Goal: Task Accomplishment & Management: Use online tool/utility

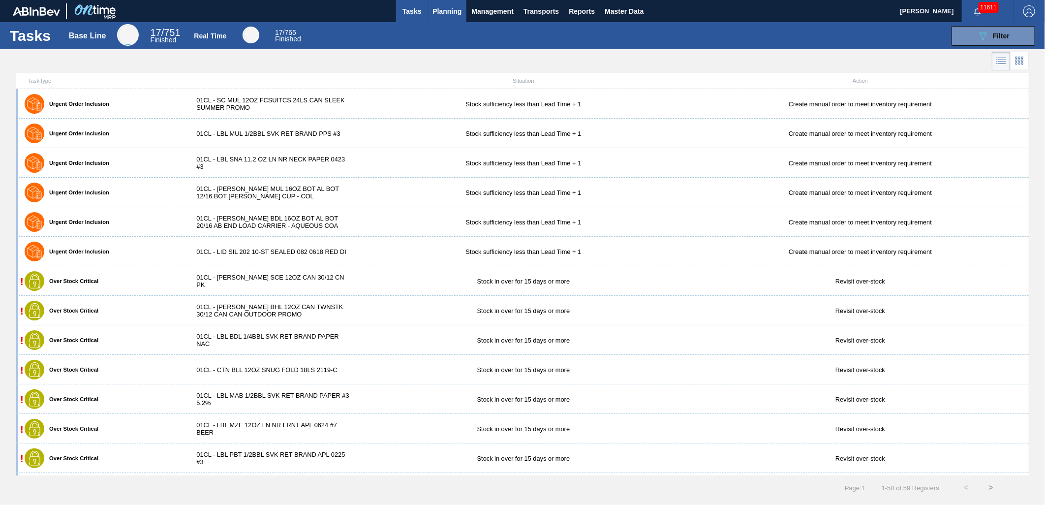
click at [428, 15] on button "Planning" at bounding box center [446, 11] width 39 height 22
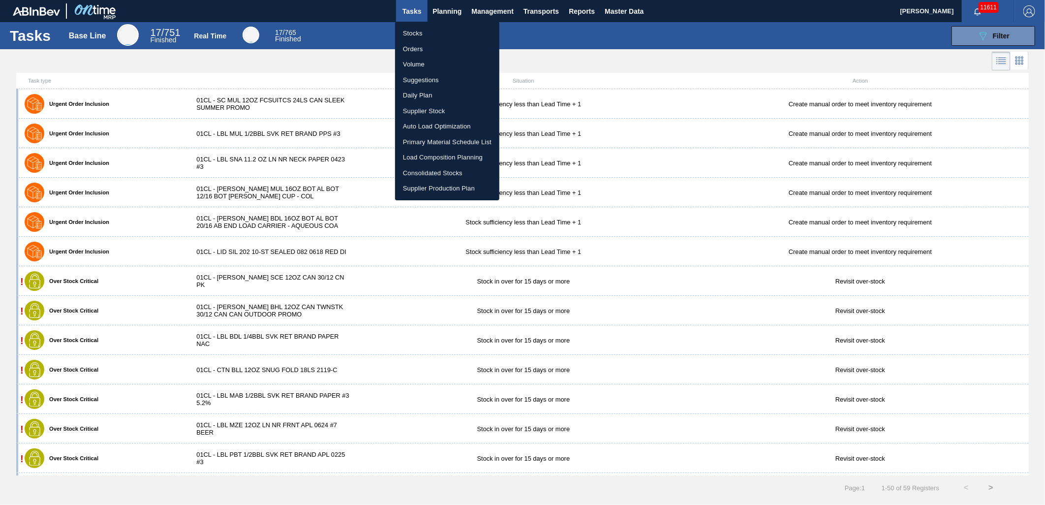
click at [439, 33] on li "Stocks" at bounding box center [447, 34] width 104 height 16
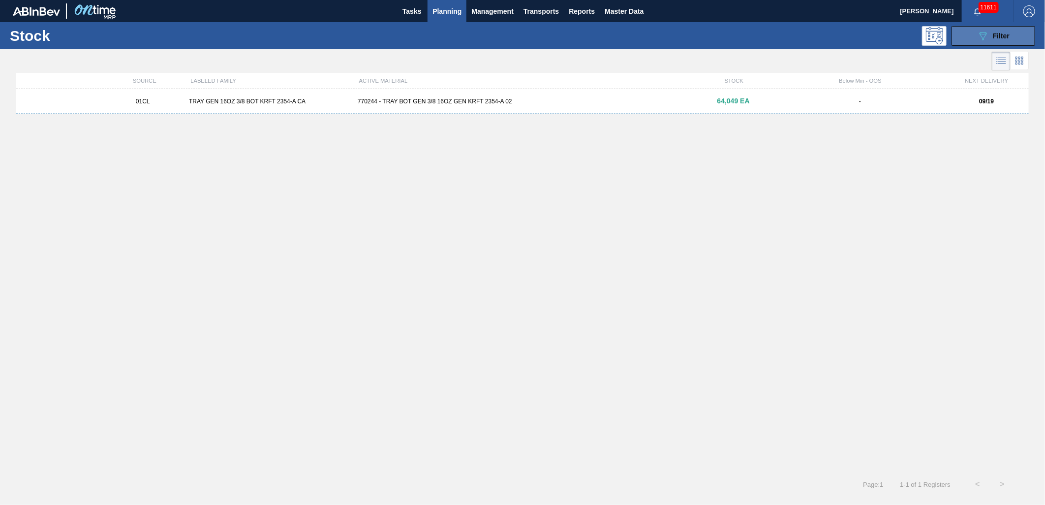
click at [1005, 38] on span "Filter" at bounding box center [1001, 36] width 17 height 8
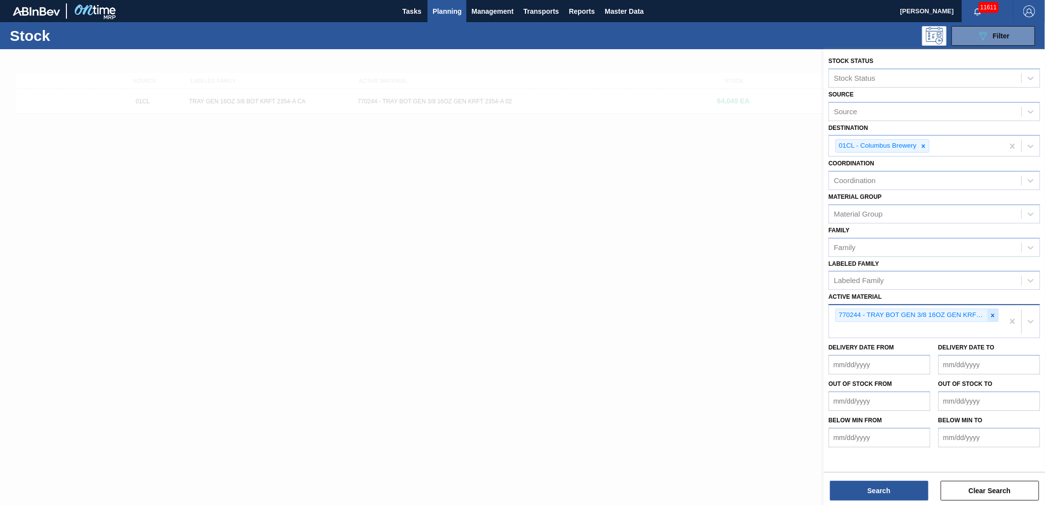
click at [993, 312] on icon at bounding box center [992, 315] width 7 height 7
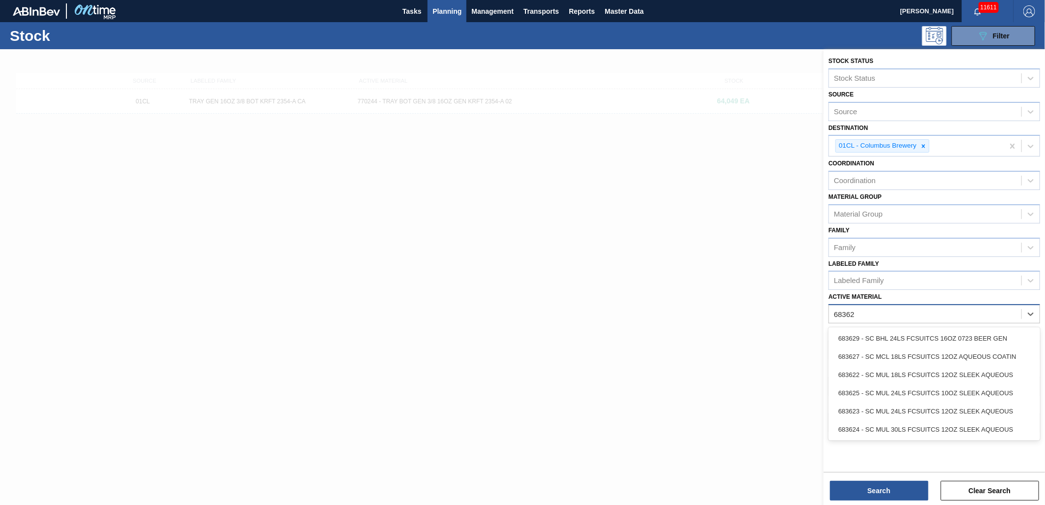
type Material "683623"
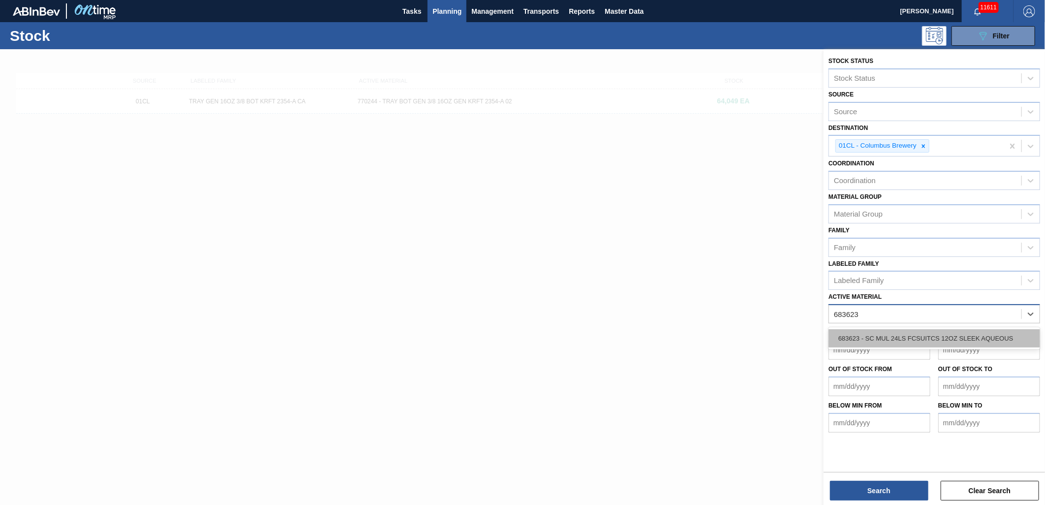
click at [937, 335] on div "683623 - SC MUL 24LS FCSUITCS 12OZ SLEEK AQUEOUS" at bounding box center [933, 338] width 211 height 18
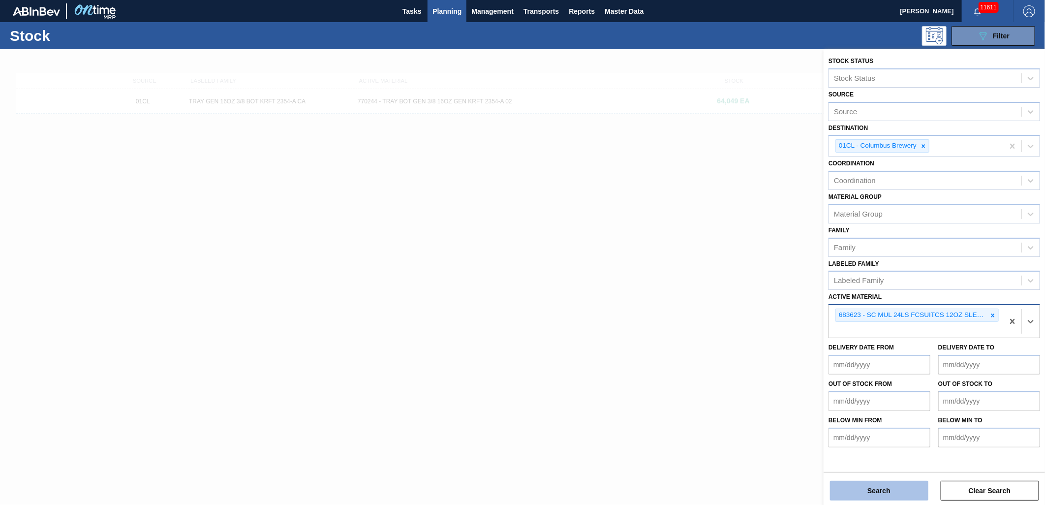
click at [881, 488] on button "Search" at bounding box center [879, 491] width 98 height 20
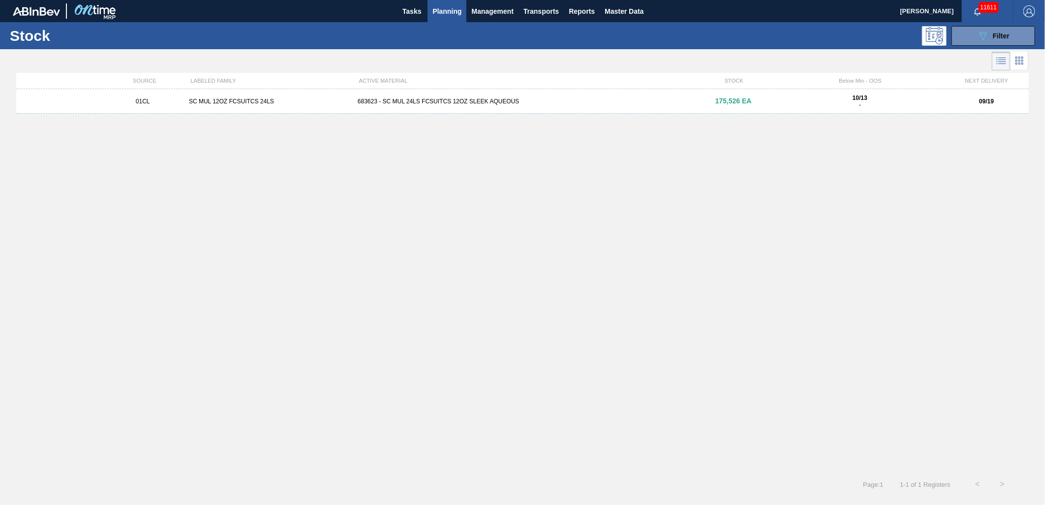
click at [435, 102] on div "683623 - SC MUL 24LS FCSUITCS 12OZ SLEEK AQUEOUS" at bounding box center [522, 101] width 337 height 7
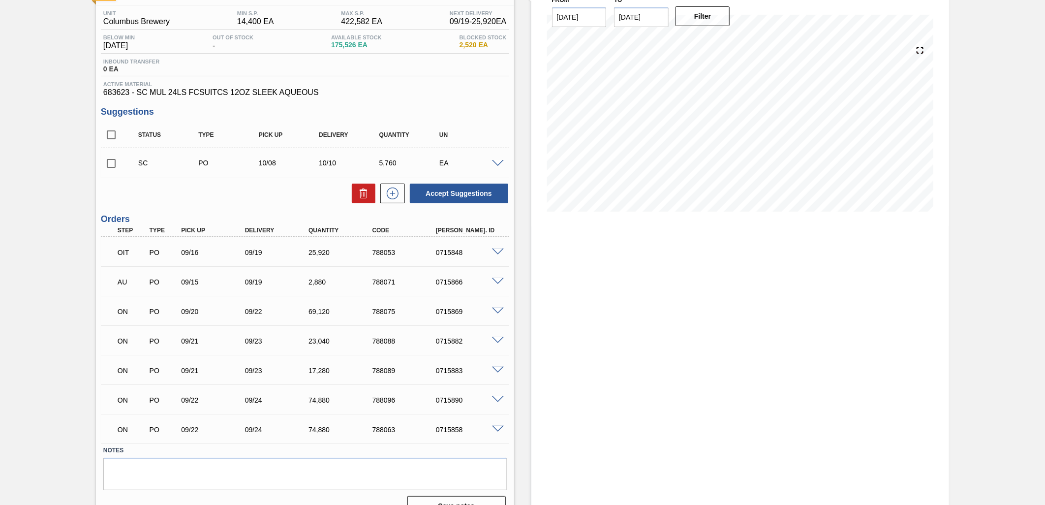
scroll to position [95, 0]
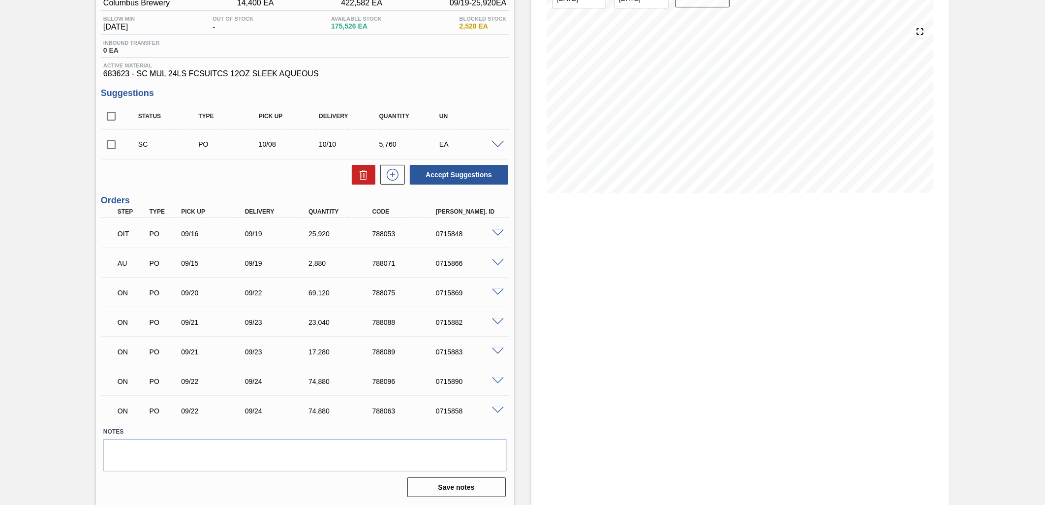
click at [494, 384] on span at bounding box center [498, 380] width 12 height 7
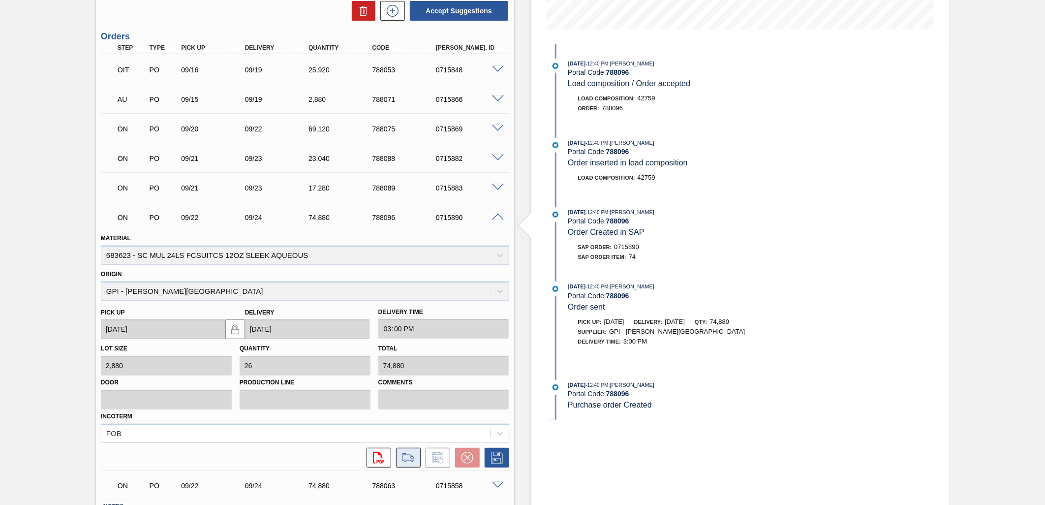
click at [400, 453] on icon at bounding box center [408, 458] width 16 height 12
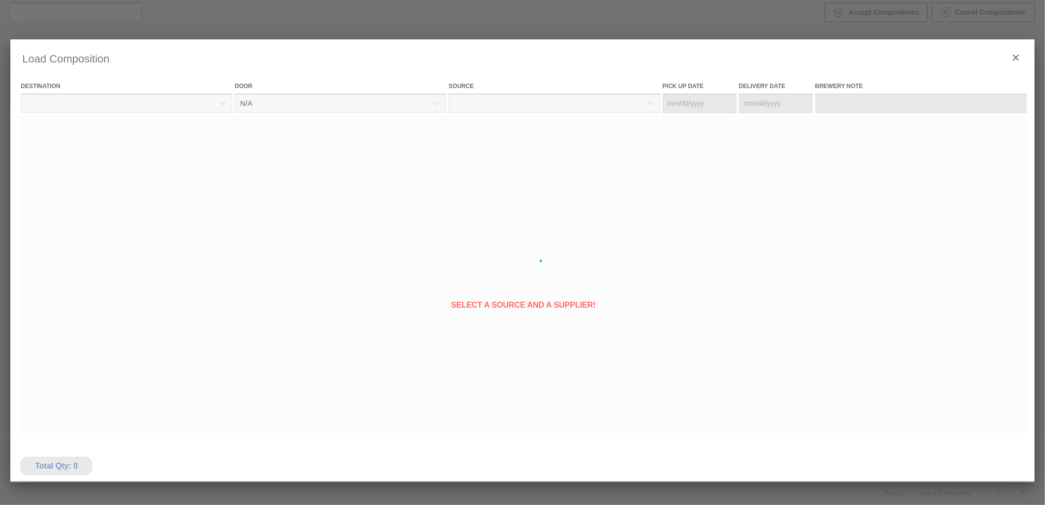
type Date "[DATE]"
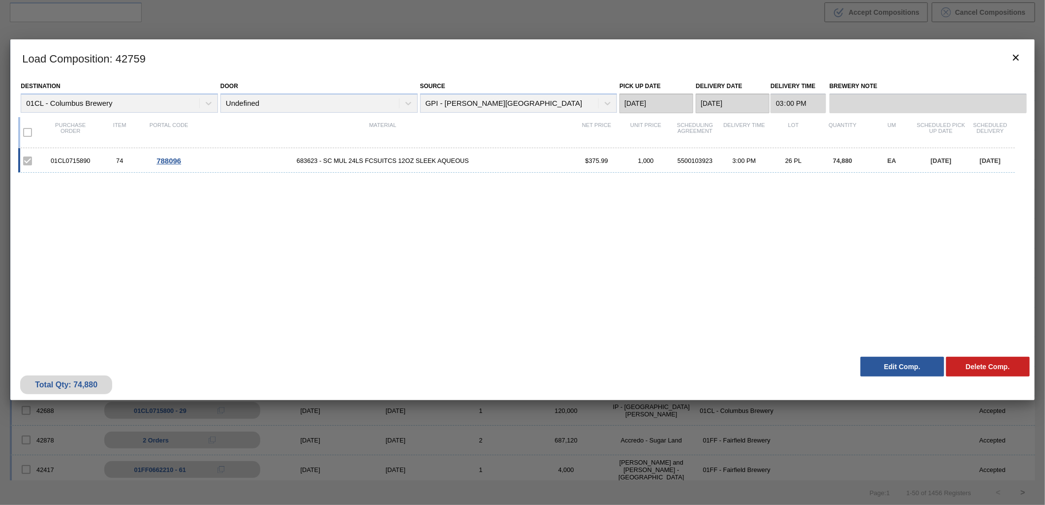
click at [899, 361] on button "Edit Comp." at bounding box center [902, 367] width 84 height 20
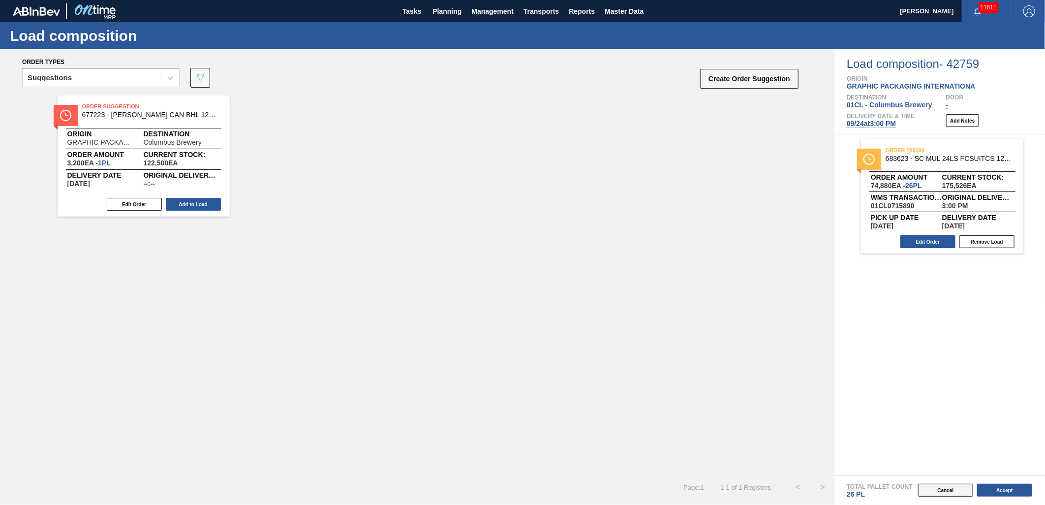
click at [945, 491] on button "Cancel" at bounding box center [945, 489] width 55 height 13
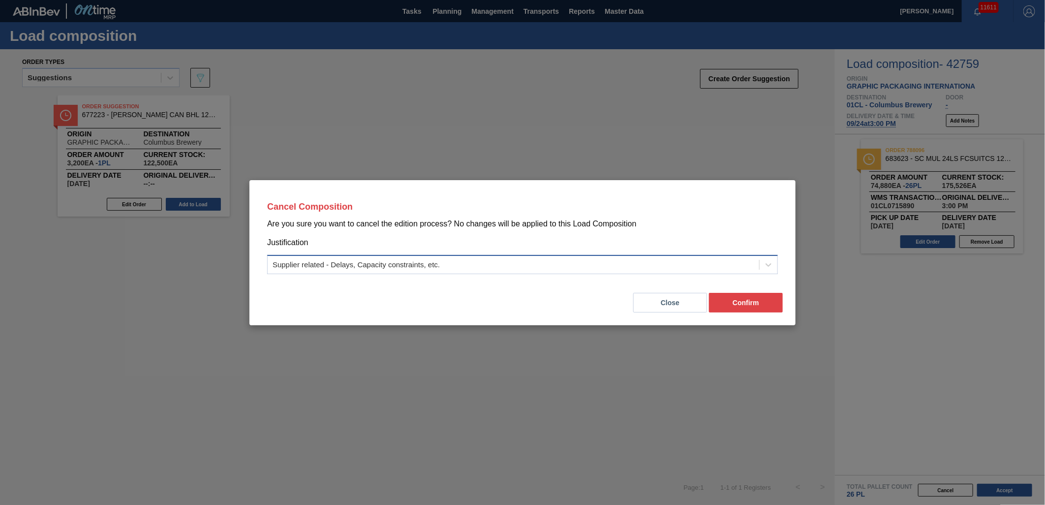
click at [590, 259] on div "Supplier related - Delays, Capacity constraints, etc." at bounding box center [513, 264] width 491 height 14
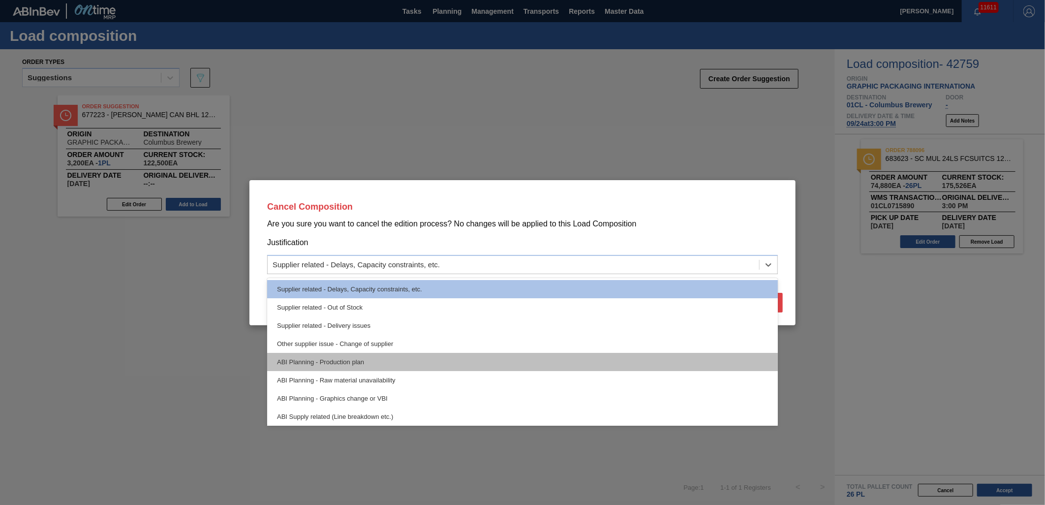
click at [494, 353] on div "ABI Planning - Production plan" at bounding box center [522, 362] width 511 height 18
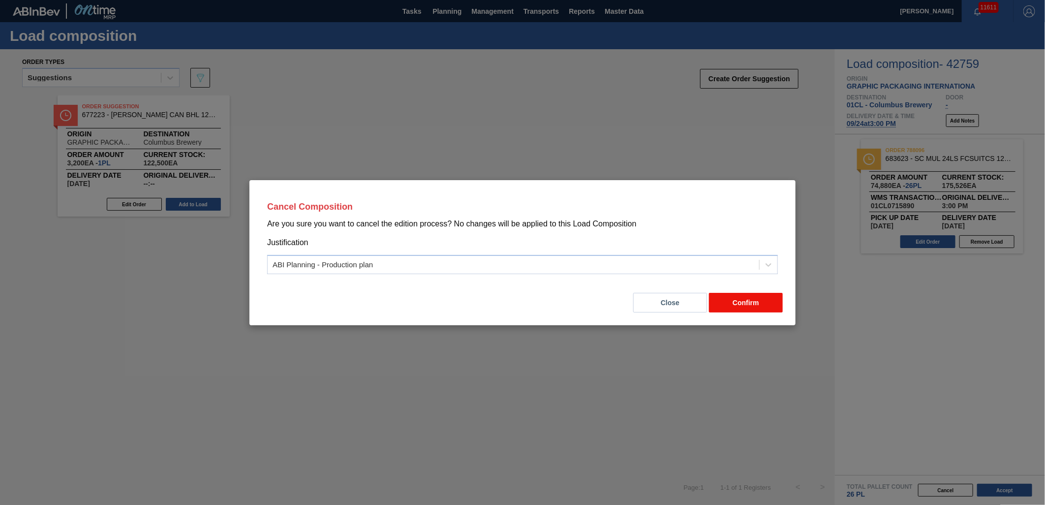
click at [748, 302] on button "Confirm" at bounding box center [746, 303] width 74 height 20
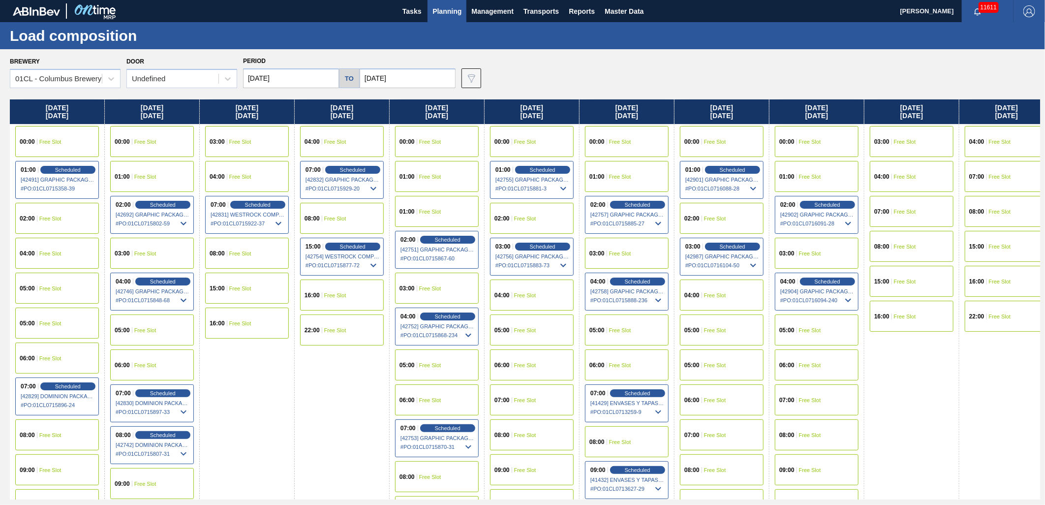
click at [448, 13] on span "Planning" at bounding box center [446, 11] width 29 height 12
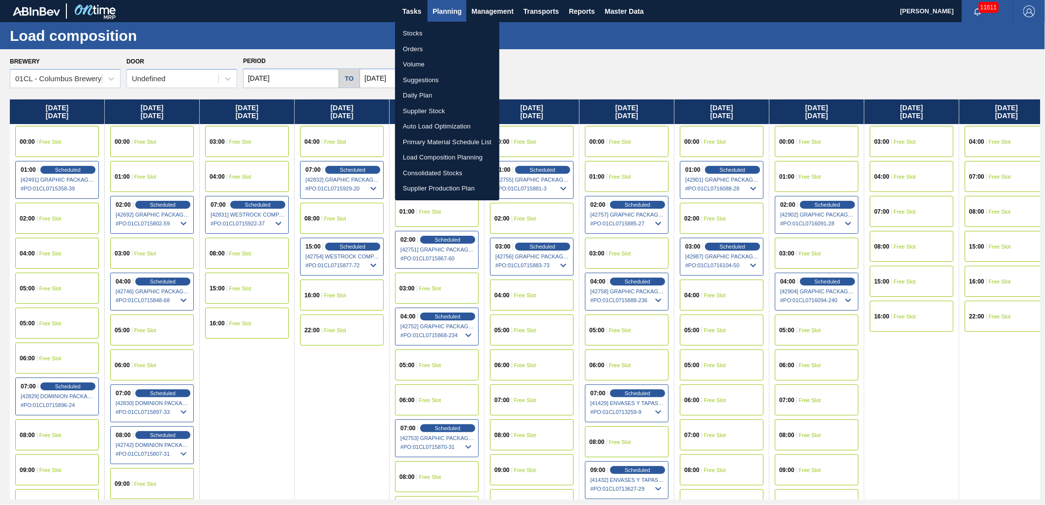
click at [435, 30] on li "Stocks" at bounding box center [447, 34] width 104 height 16
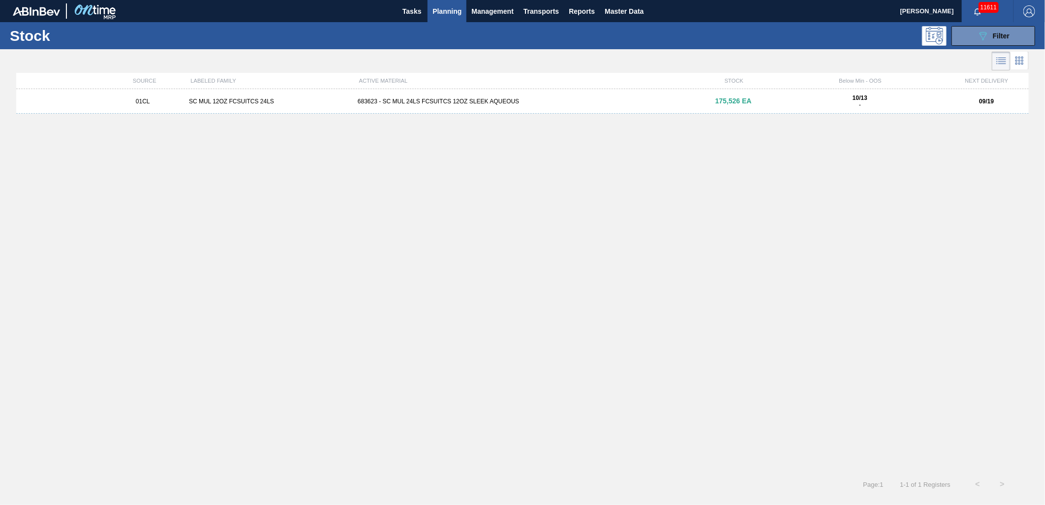
click at [446, 105] on div "01CL SC MUL 12OZ FCSUITCS 24LS 683623 - SC MUL 24LS FCSUITCS 12OZ SLEEK AQUEOUS…" at bounding box center [522, 101] width 1012 height 25
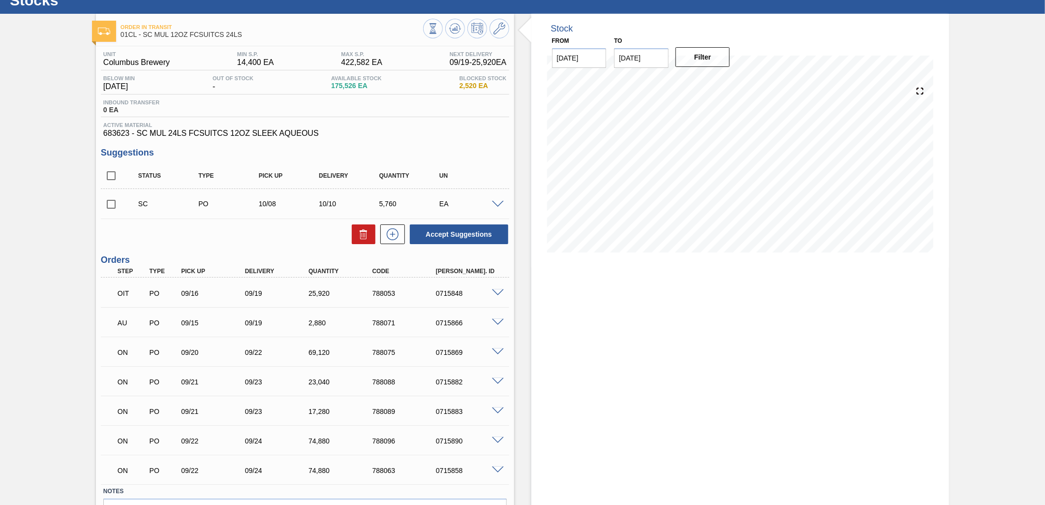
scroll to position [55, 0]
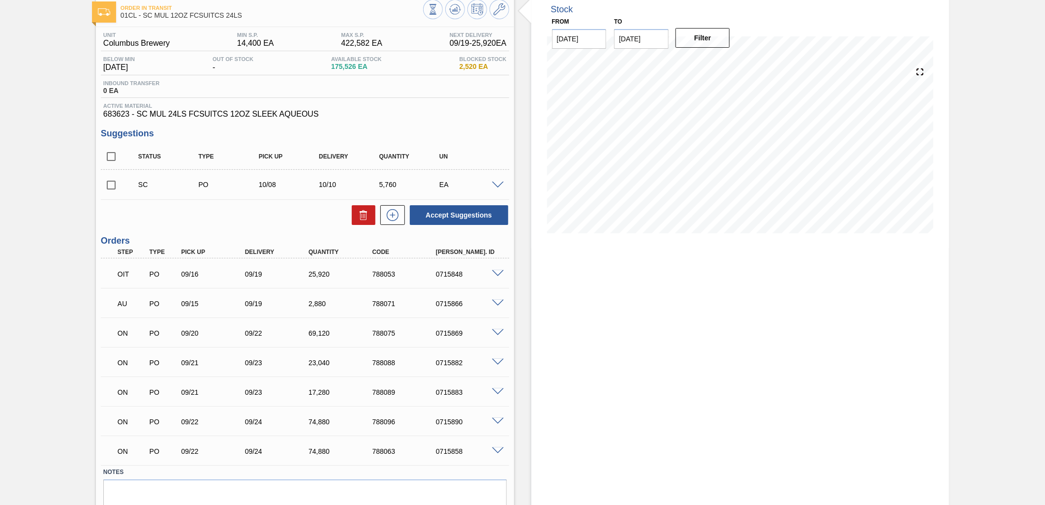
click at [498, 420] on span at bounding box center [498, 421] width 12 height 7
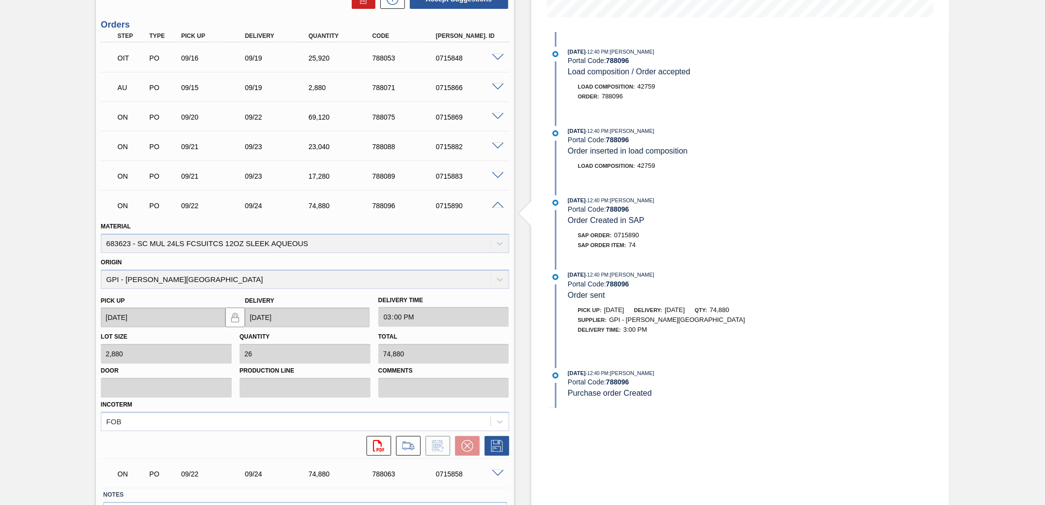
scroll to position [273, 0]
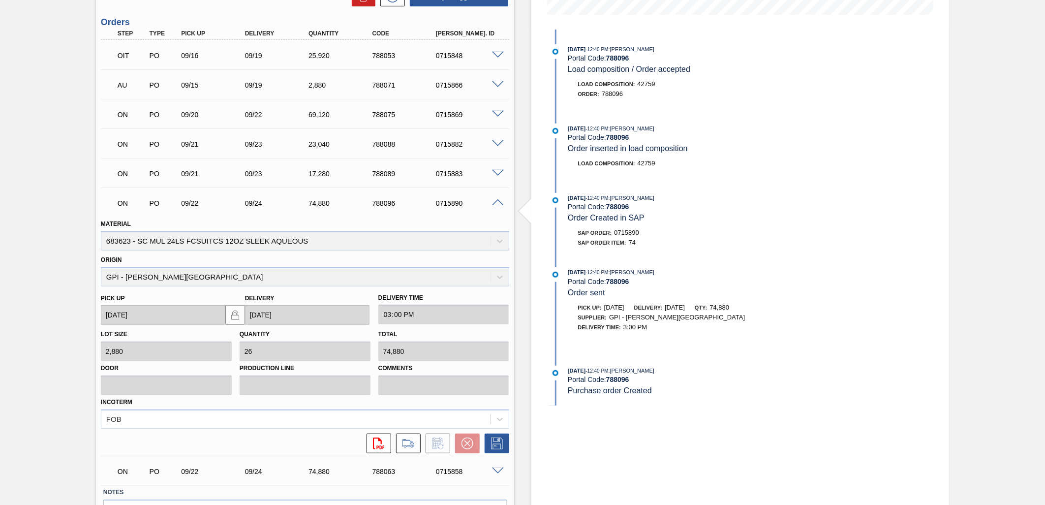
click at [493, 199] on span at bounding box center [498, 202] width 12 height 7
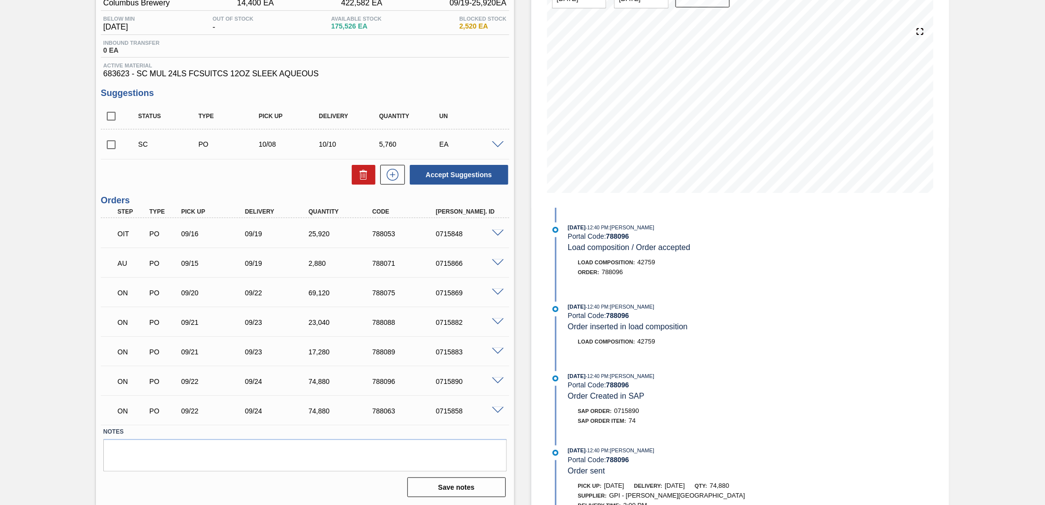
click at [494, 408] on span at bounding box center [498, 410] width 12 height 7
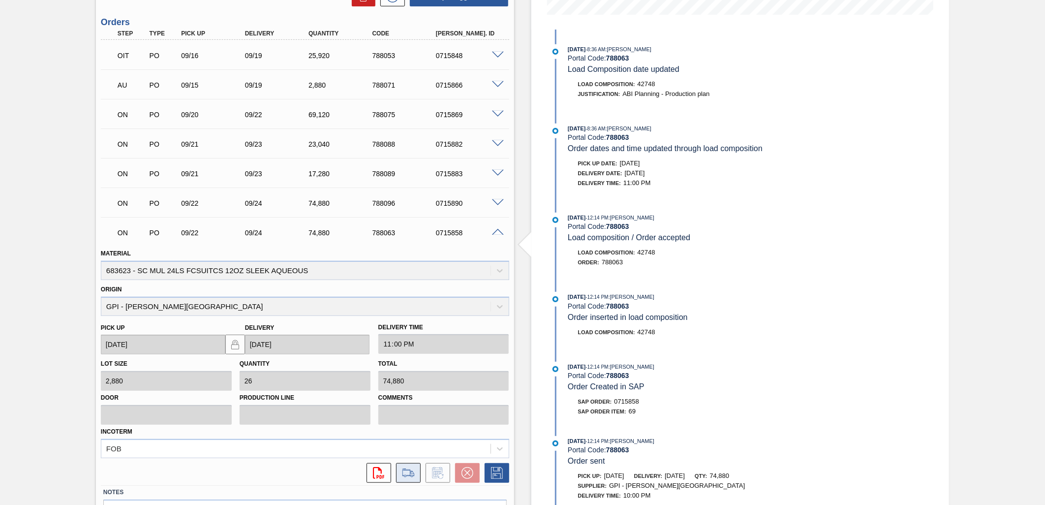
click at [406, 473] on icon at bounding box center [408, 473] width 16 height 12
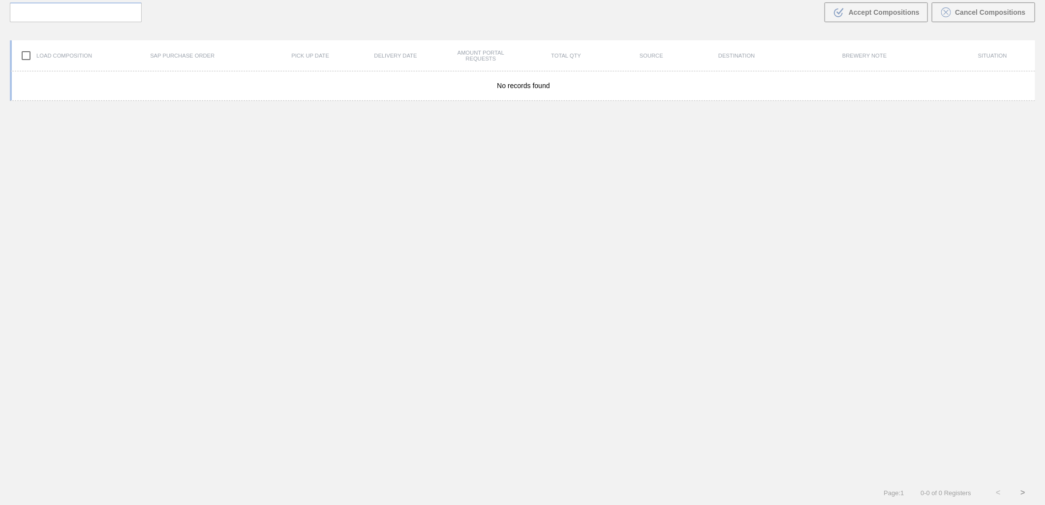
scroll to position [71, 0]
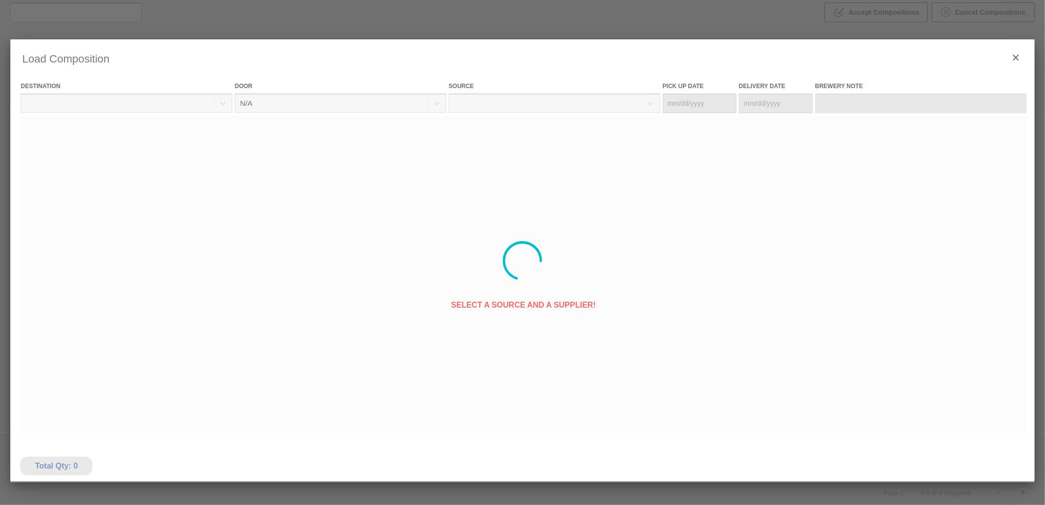
type Date "[DATE]"
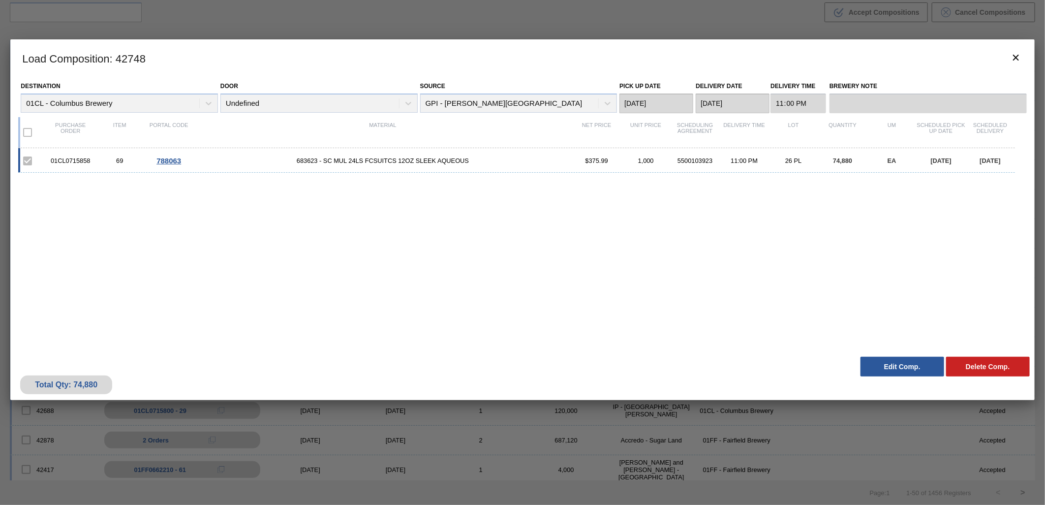
click at [889, 363] on button "Edit Comp." at bounding box center [902, 367] width 84 height 20
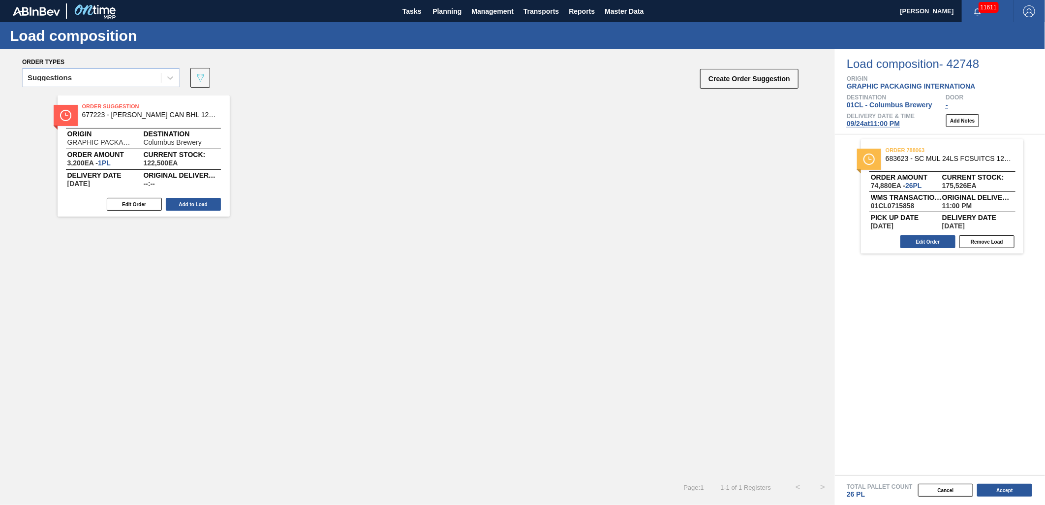
click at [889, 121] on span "[DATE] 11:00 PM" at bounding box center [872, 124] width 53 height 8
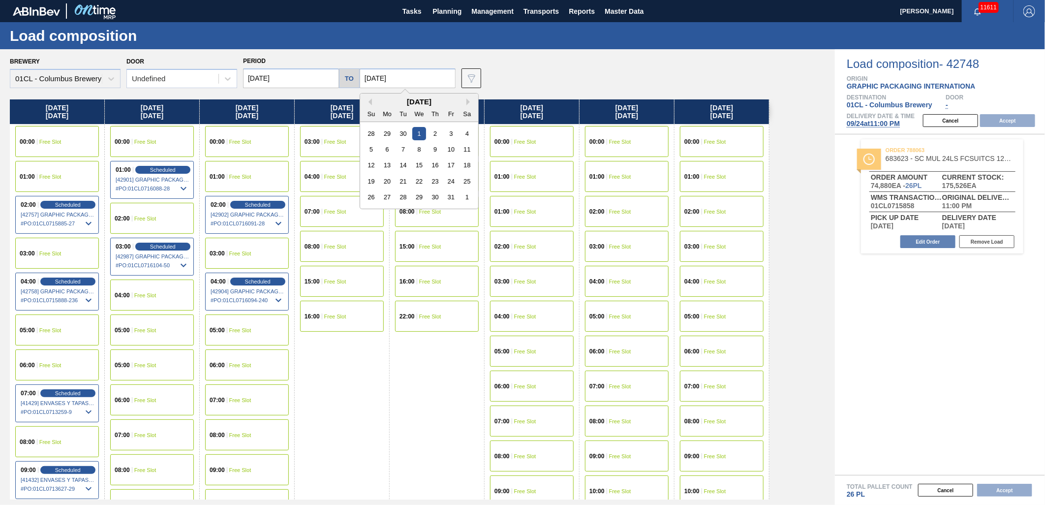
click at [411, 73] on input "[DATE]" at bounding box center [408, 78] width 96 height 20
click at [445, 134] on div "3" at bounding box center [450, 133] width 13 height 13
type input "[DATE]"
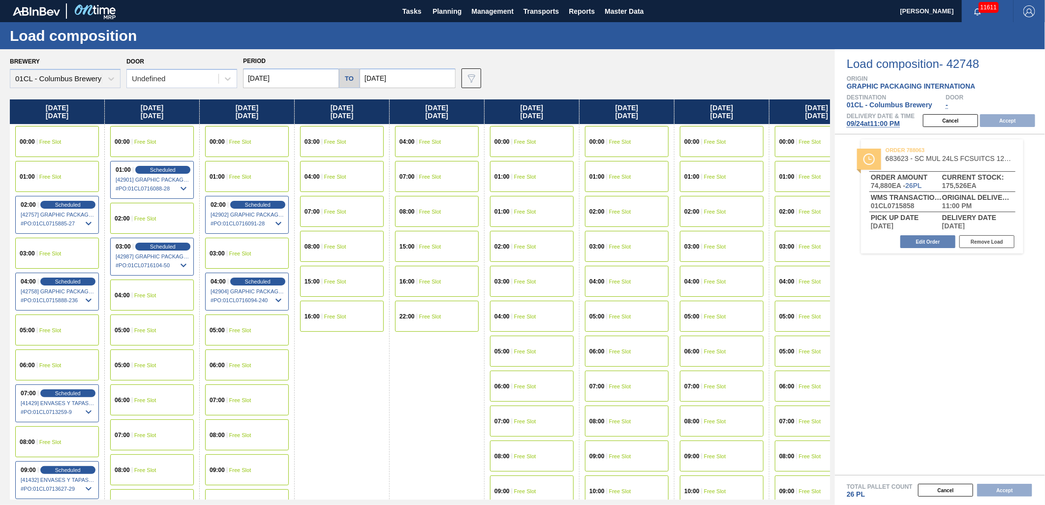
click at [302, 80] on input "[DATE]" at bounding box center [291, 78] width 96 height 20
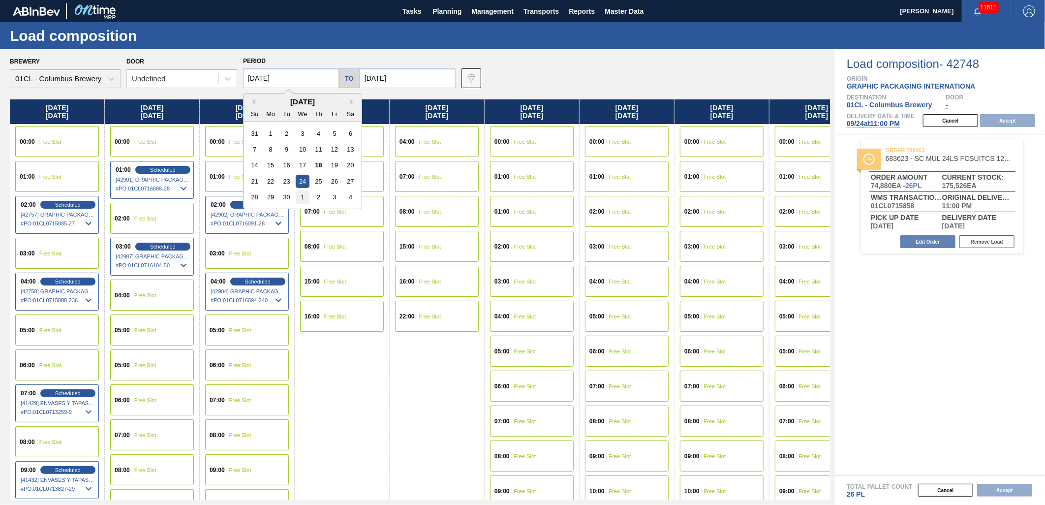
click at [301, 197] on div "1" at bounding box center [302, 196] width 13 height 13
type input "[DATE]"
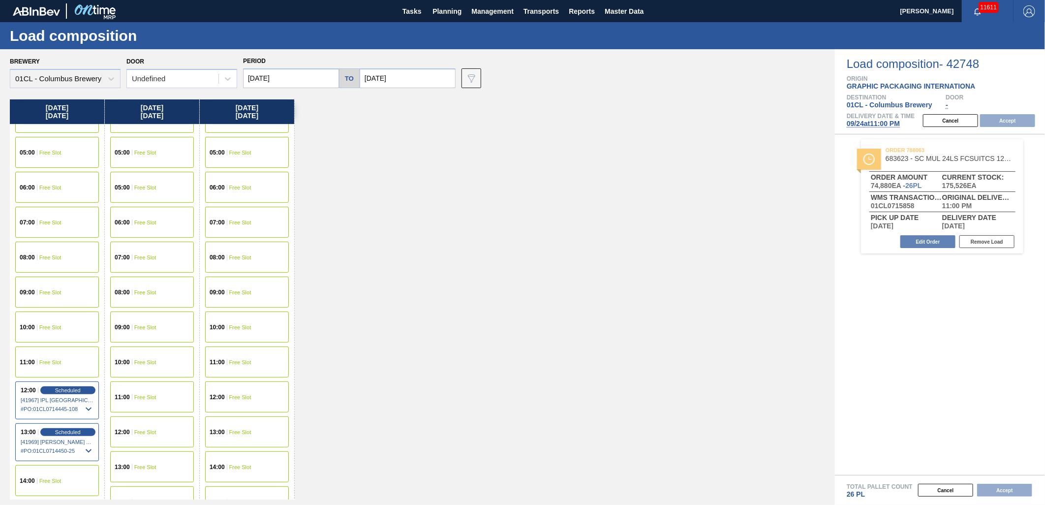
scroll to position [109, 0]
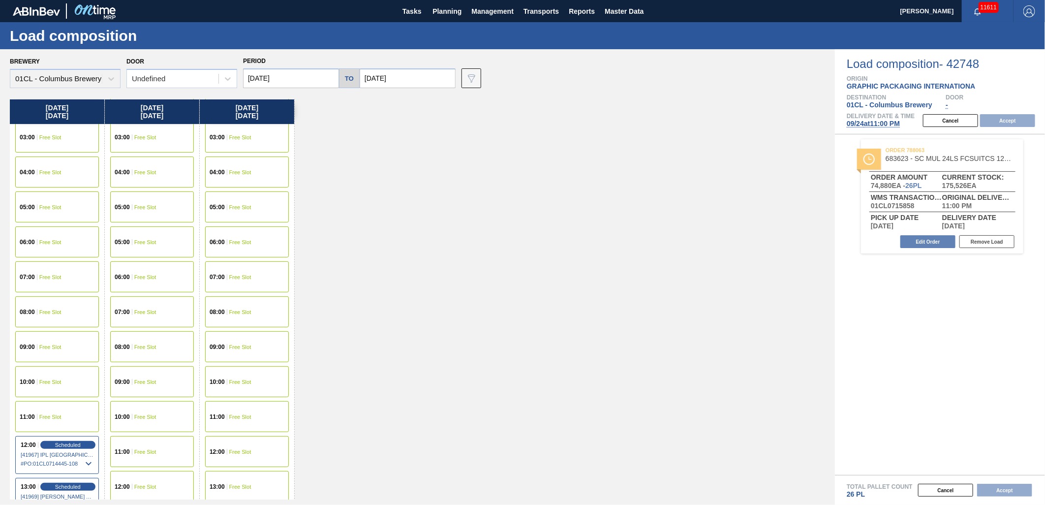
click at [253, 172] on div "04:00 Free Slot" at bounding box center [247, 171] width 84 height 31
click at [1009, 117] on button "Accept" at bounding box center [1007, 120] width 55 height 13
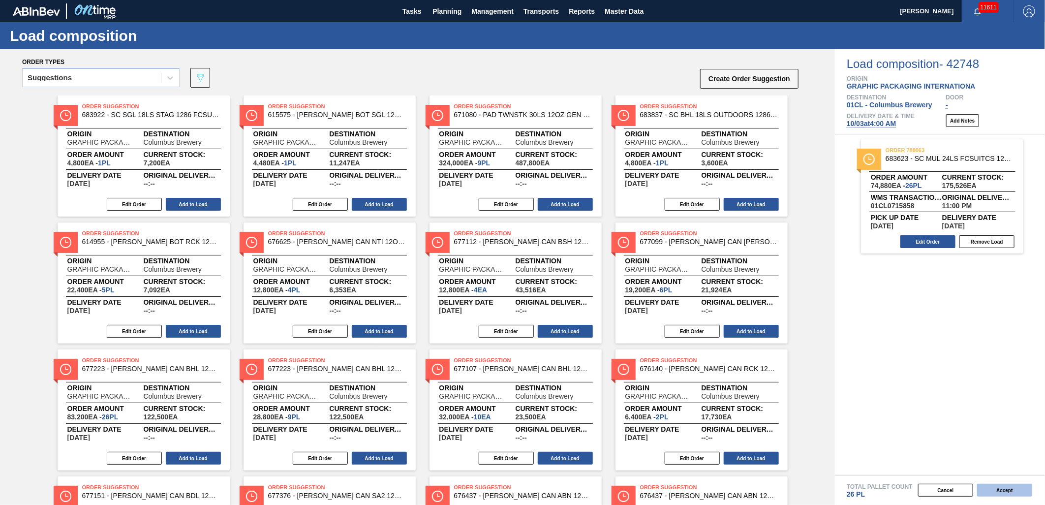
click at [1009, 487] on button "Accept" at bounding box center [1004, 489] width 55 height 13
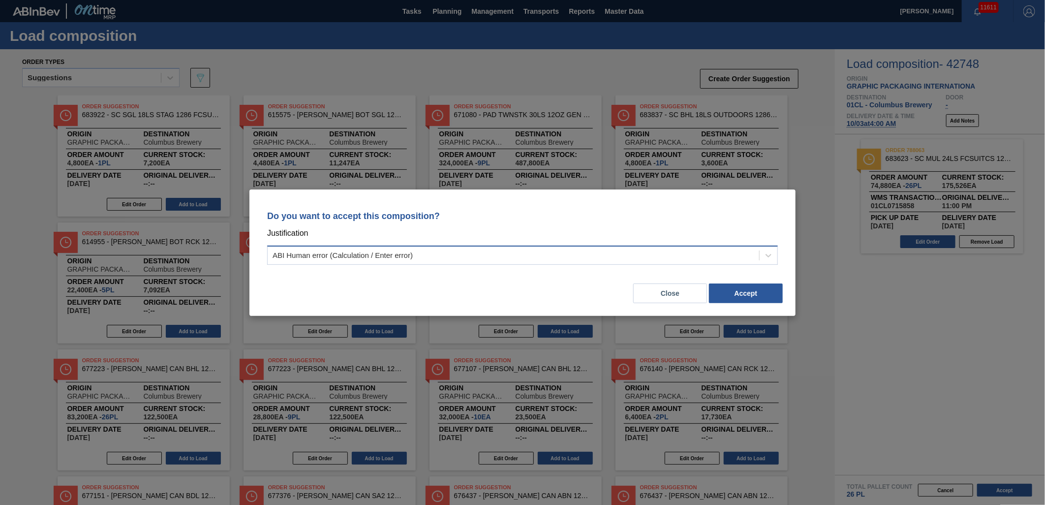
click at [649, 257] on div "ABI Human error (Calculation / Enter error)" at bounding box center [513, 255] width 491 height 14
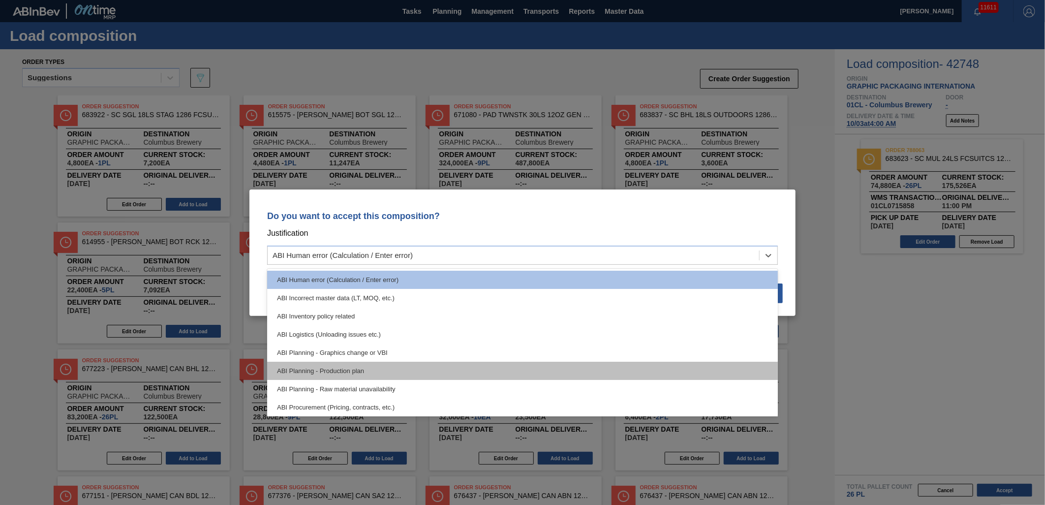
click at [491, 368] on div "ABI Planning - Production plan" at bounding box center [522, 371] width 511 height 18
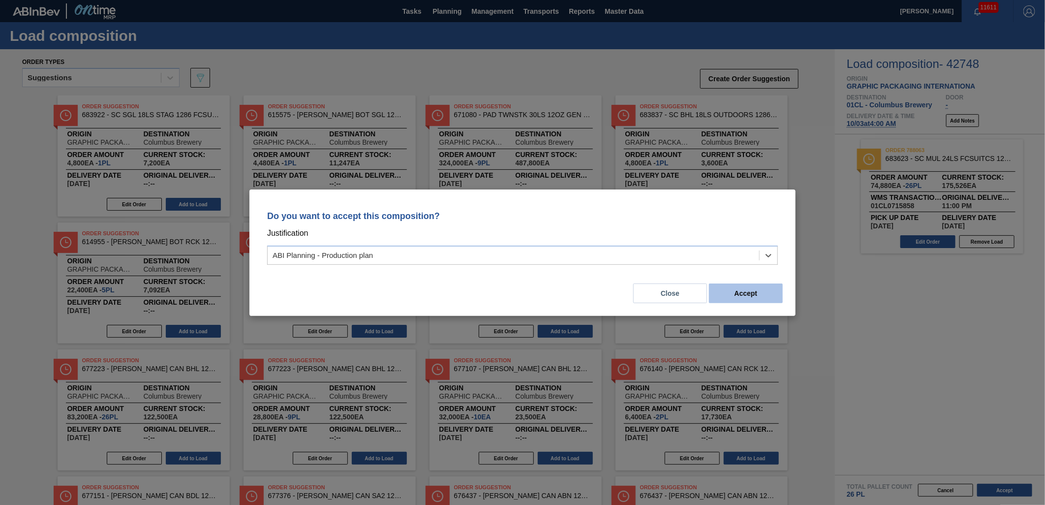
click at [737, 294] on button "Accept" at bounding box center [746, 293] width 74 height 20
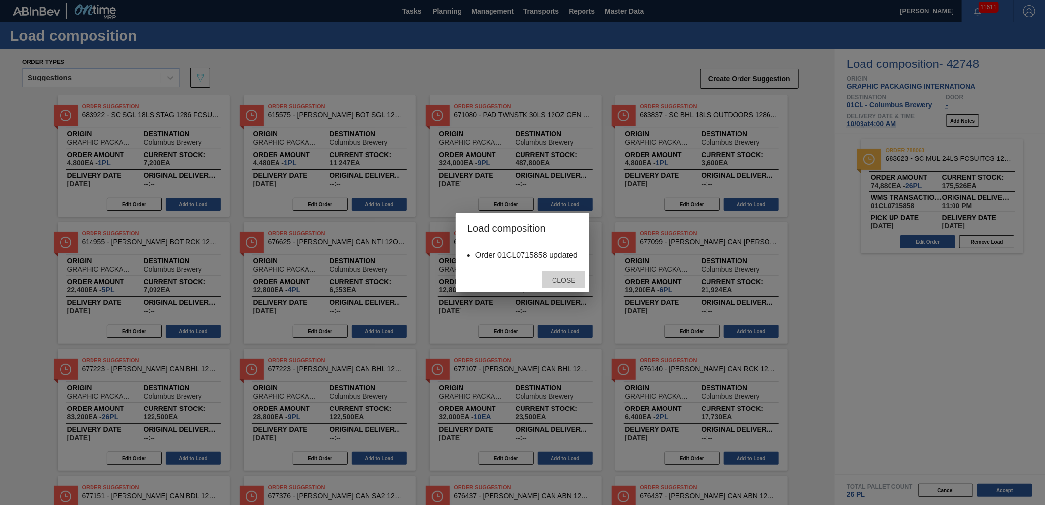
click at [554, 275] on div "Close" at bounding box center [563, 280] width 43 height 18
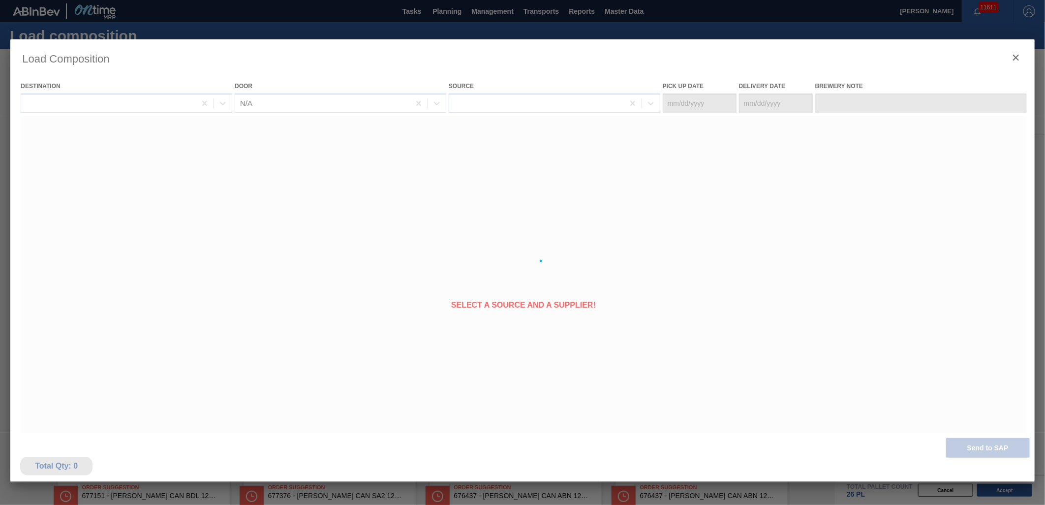
type Date "[DATE]"
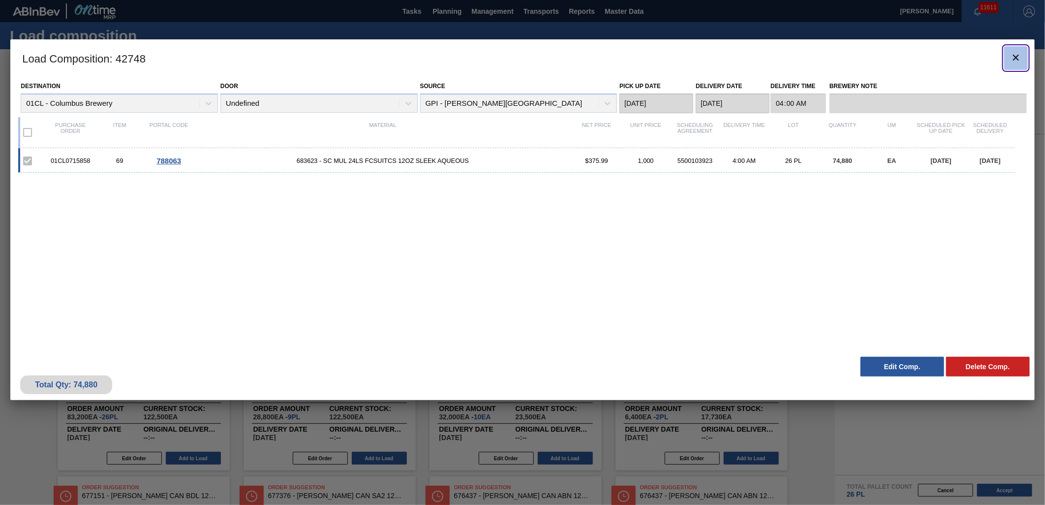
click at [1014, 57] on icon "botão de ícone" at bounding box center [1016, 58] width 12 height 12
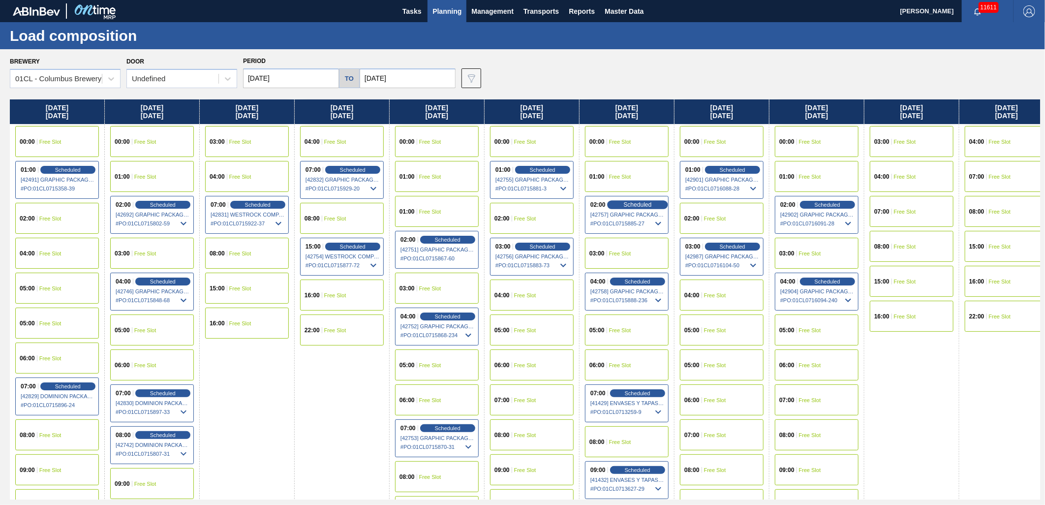
click at [630, 204] on span "Scheduled" at bounding box center [637, 204] width 28 height 6
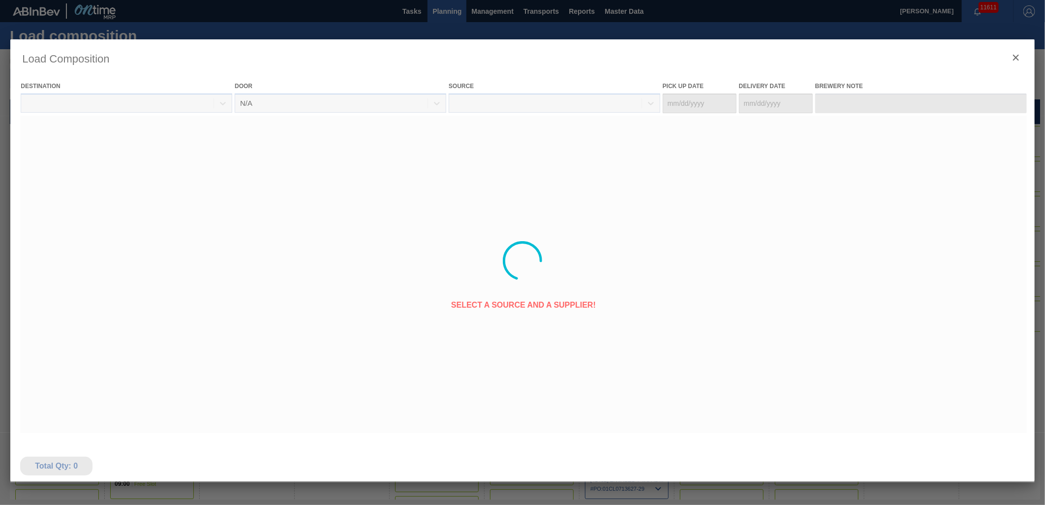
type Date "[DATE]"
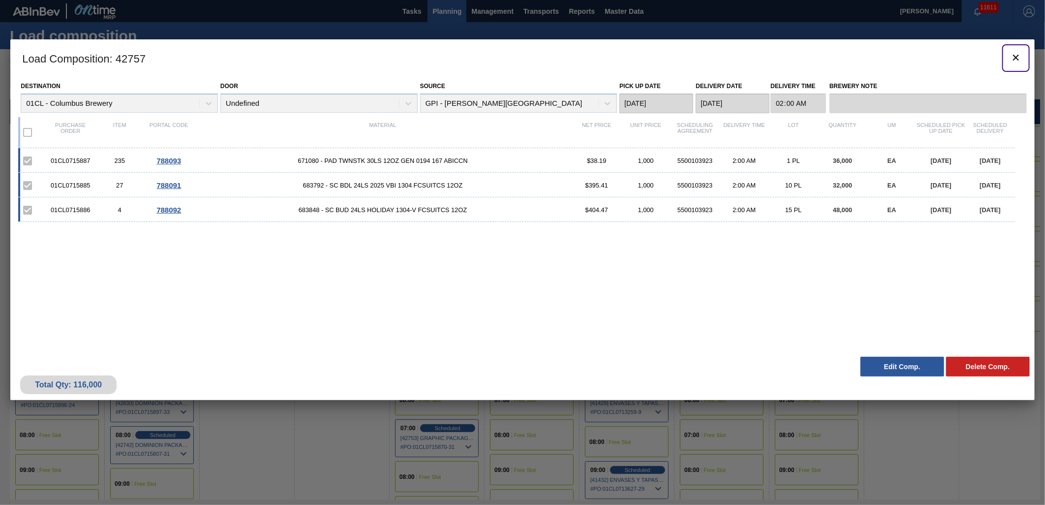
click at [1017, 57] on icon "botão de ícone" at bounding box center [1016, 58] width 12 height 12
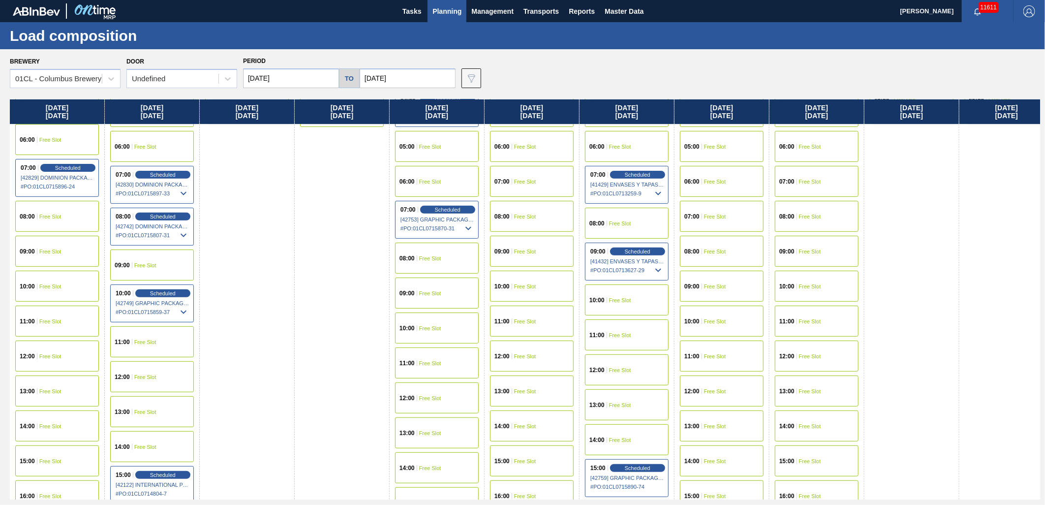
scroll to position [273, 0]
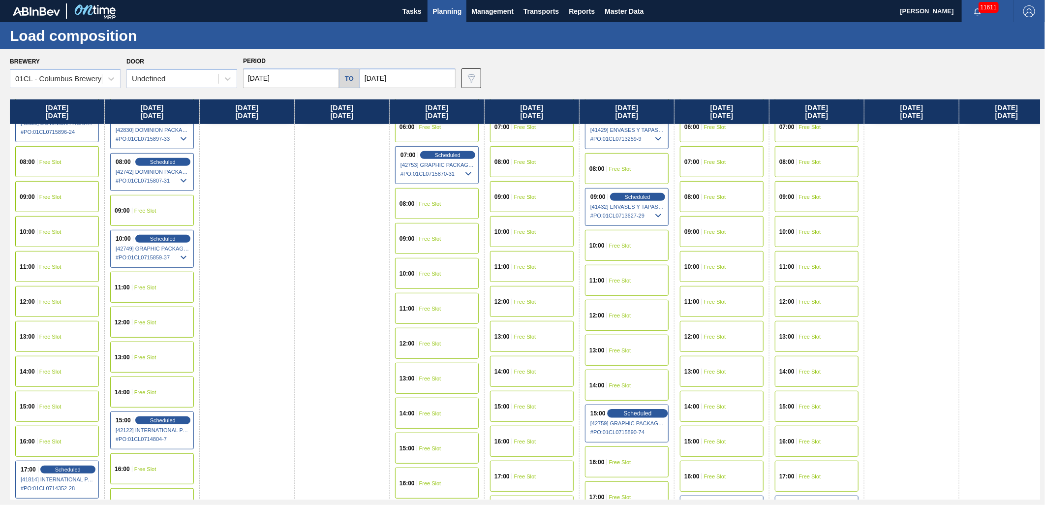
click at [643, 410] on span "Scheduled" at bounding box center [637, 413] width 28 height 6
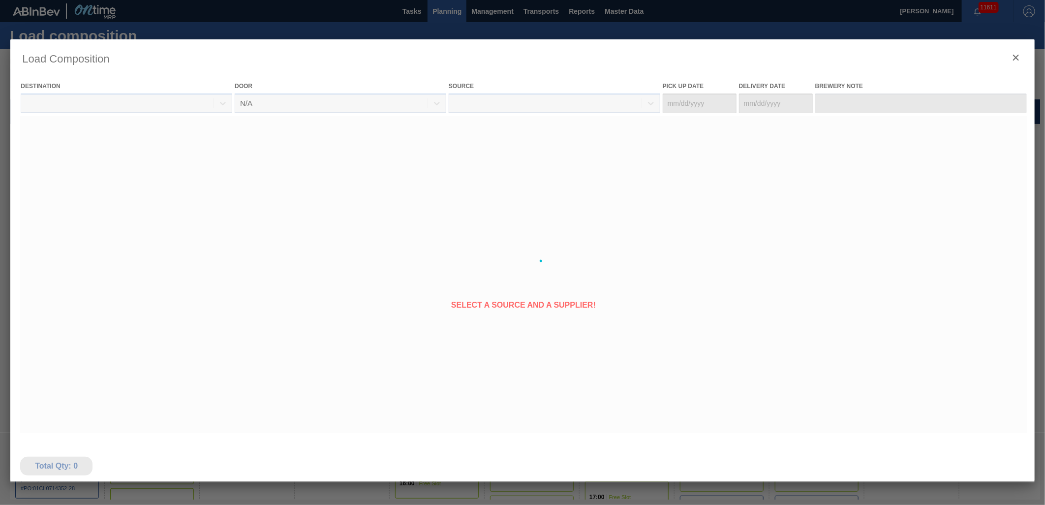
type Date "[DATE]"
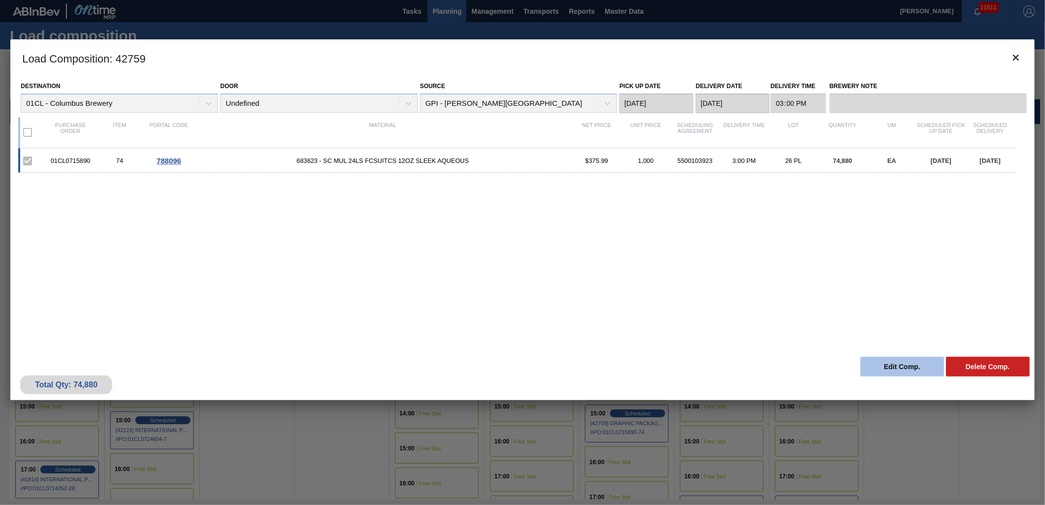
click at [888, 366] on button "Edit Comp." at bounding box center [902, 367] width 84 height 20
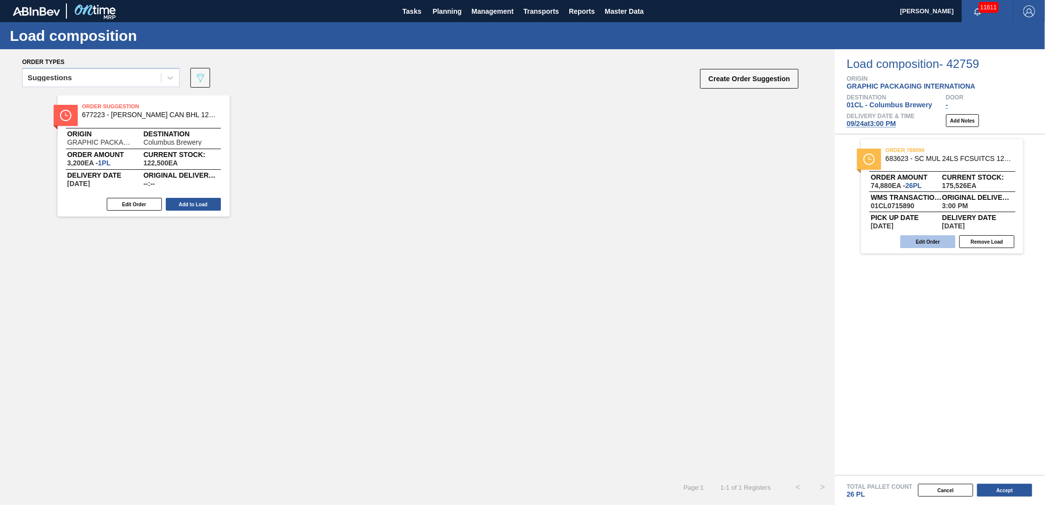
click at [927, 238] on button "Edit Order" at bounding box center [927, 241] width 55 height 13
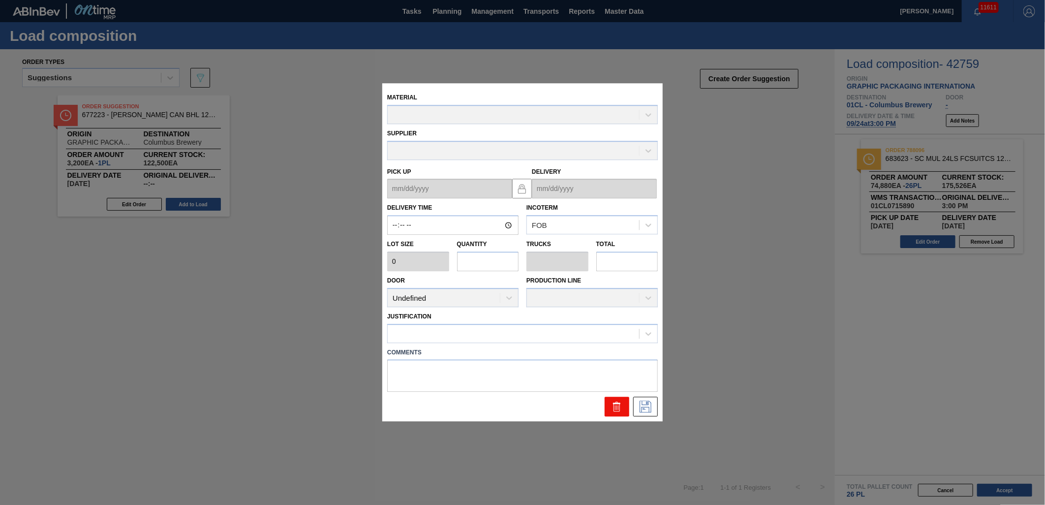
click at [618, 403] on icon at bounding box center [616, 403] width 7 height 1
type input "15:00:00"
type input "2,880"
type input "26"
type input "1"
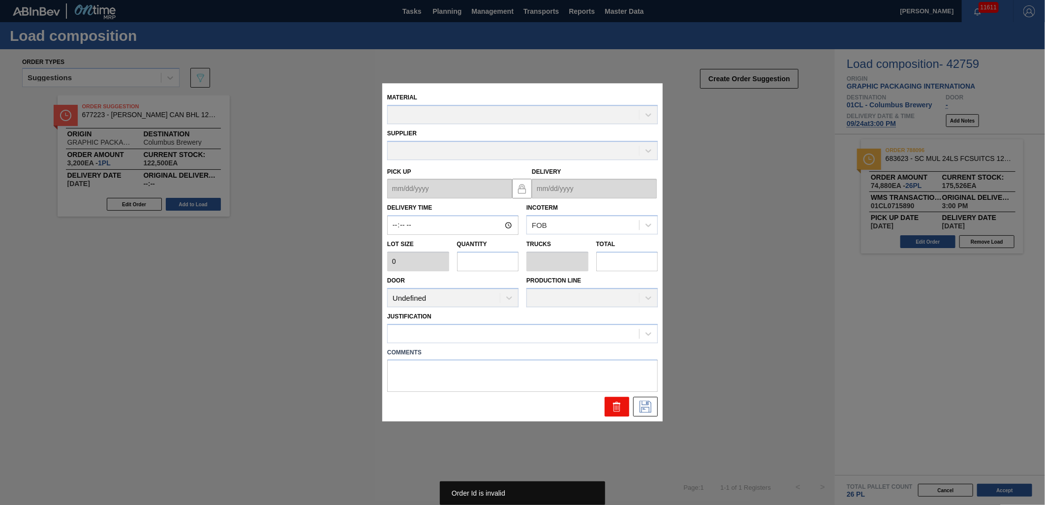
type input "74,880"
type up "[DATE]"
type input "[DATE]"
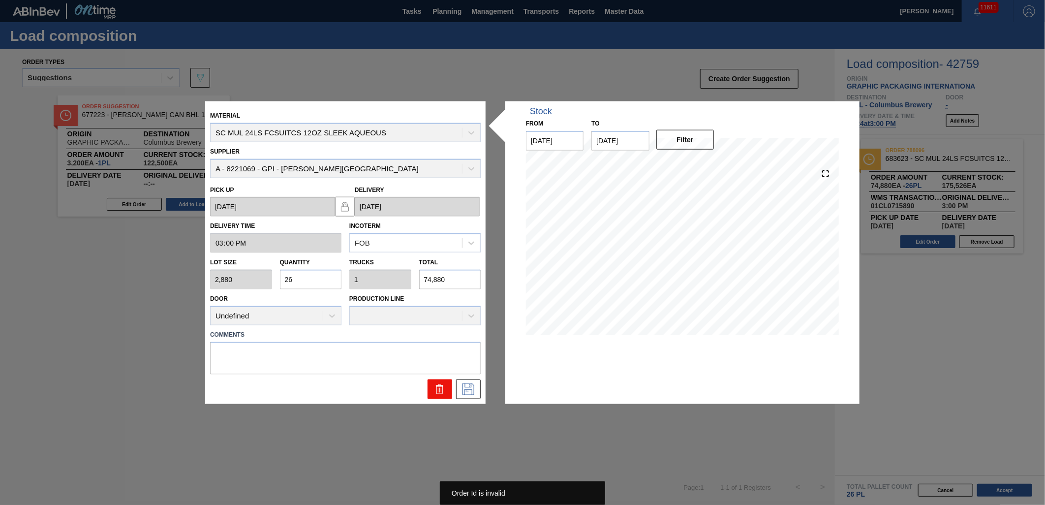
click at [443, 388] on icon at bounding box center [439, 389] width 6 height 7
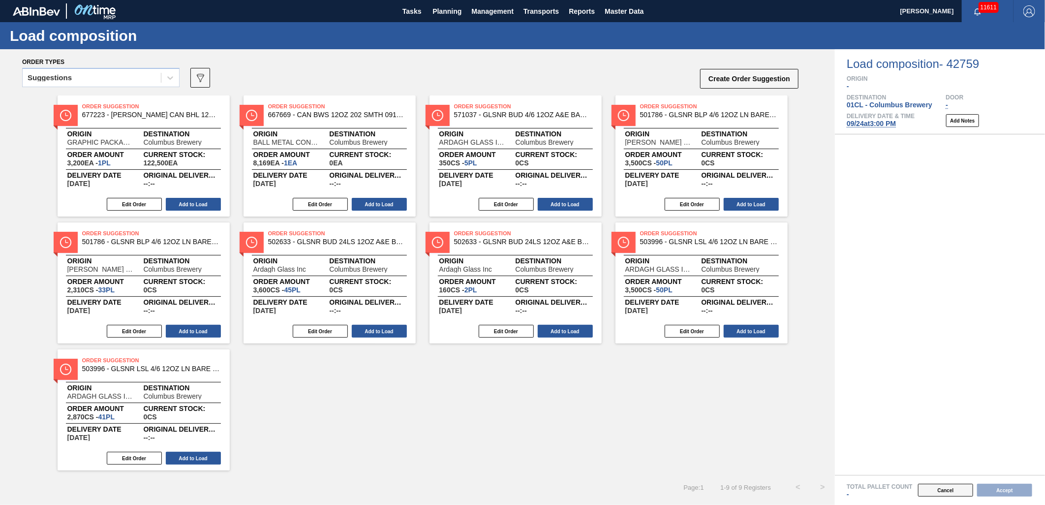
click at [955, 488] on button "Cancel" at bounding box center [945, 489] width 55 height 13
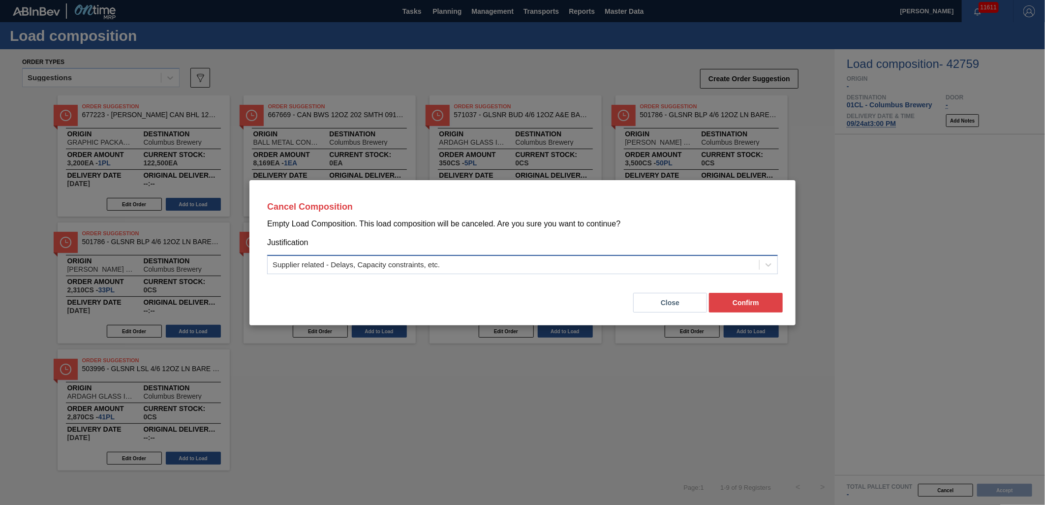
click at [648, 265] on div "Supplier related - Delays, Capacity constraints, etc." at bounding box center [513, 264] width 491 height 14
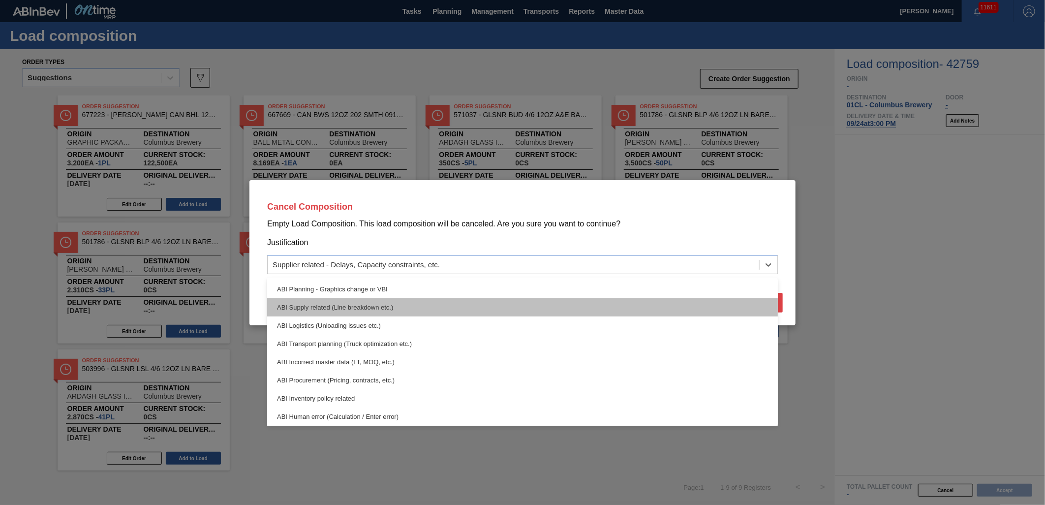
scroll to position [55, 0]
click at [513, 313] on div "ABI Planning - Production plan" at bounding box center [522, 307] width 511 height 18
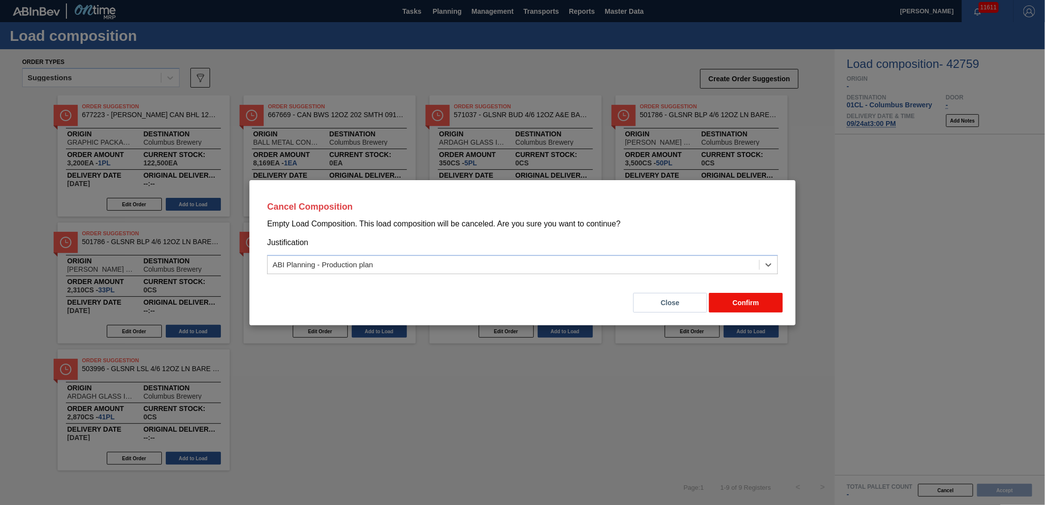
click at [741, 305] on button "Confirm" at bounding box center [746, 303] width 74 height 20
